Goal: Information Seeking & Learning: Check status

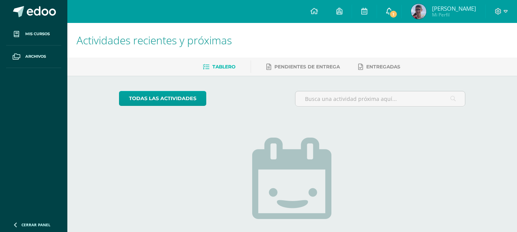
click at [396, 15] on link "1" at bounding box center [389, 11] width 24 height 23
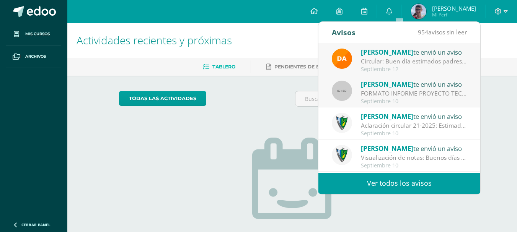
click at [476, 31] on div "Avisos 954 avisos sin leer Avisos" at bounding box center [399, 32] width 162 height 21
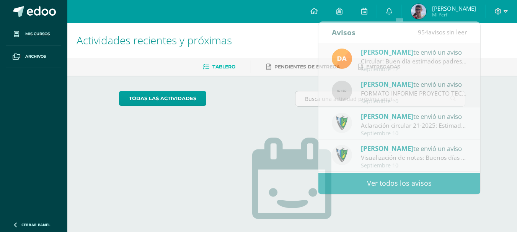
click at [504, 40] on h1 "Actividades recientes y próximas" at bounding box center [292, 40] width 431 height 35
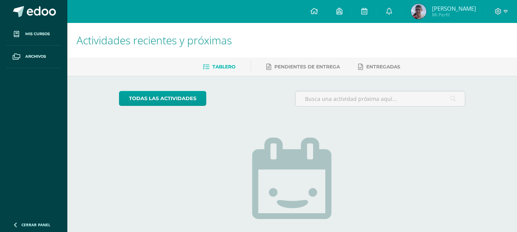
click at [452, 13] on span "Mi Perfil" at bounding box center [454, 14] width 44 height 7
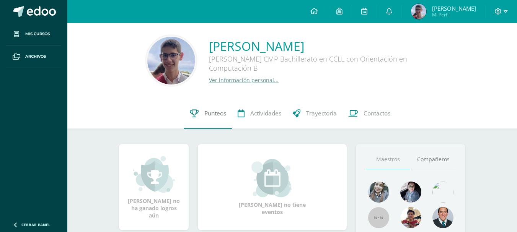
click at [204, 110] on span "Punteos" at bounding box center [215, 113] width 22 height 8
